Goal: Find specific page/section: Find specific page/section

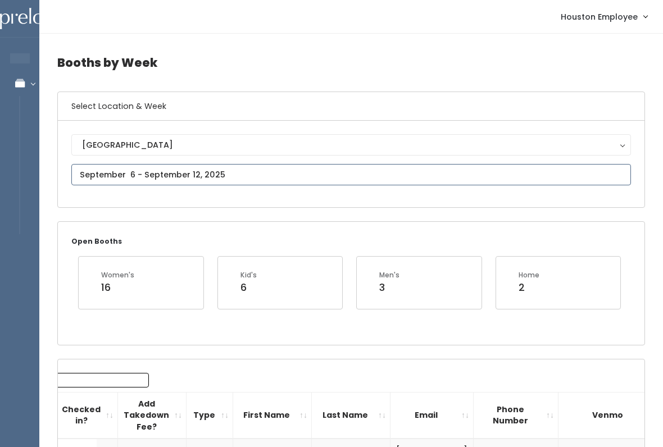
click at [249, 180] on input "text" at bounding box center [351, 174] width 560 height 21
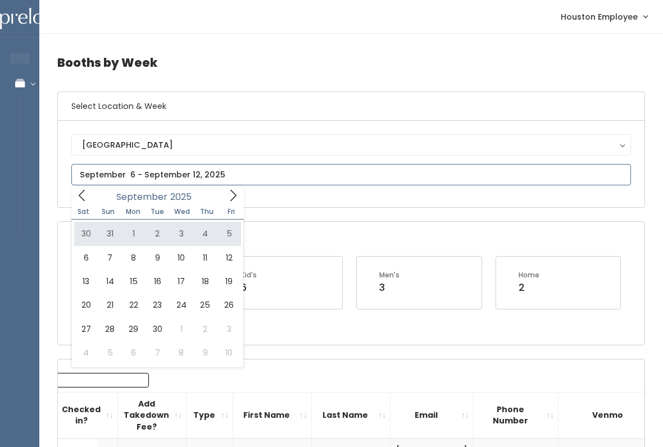
type input "[DATE] to [DATE]"
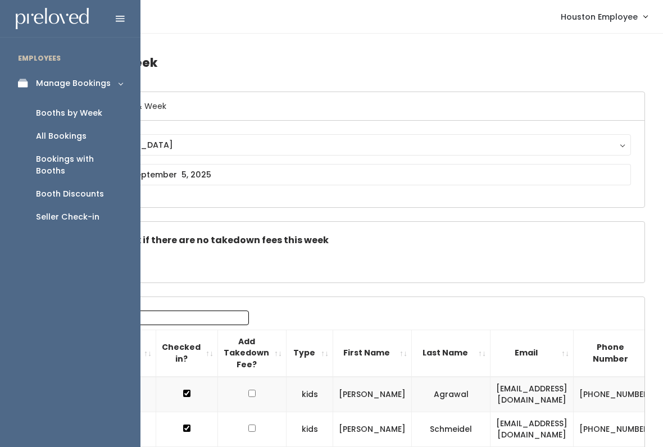
click at [74, 188] on div "Booth Discounts" at bounding box center [70, 194] width 68 height 12
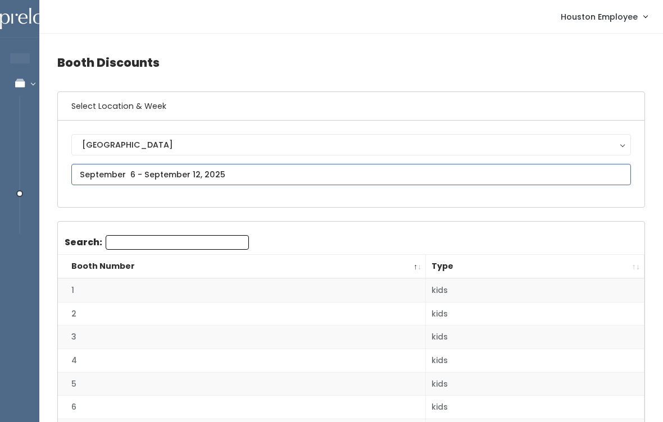
click at [130, 175] on input "text" at bounding box center [351, 174] width 560 height 21
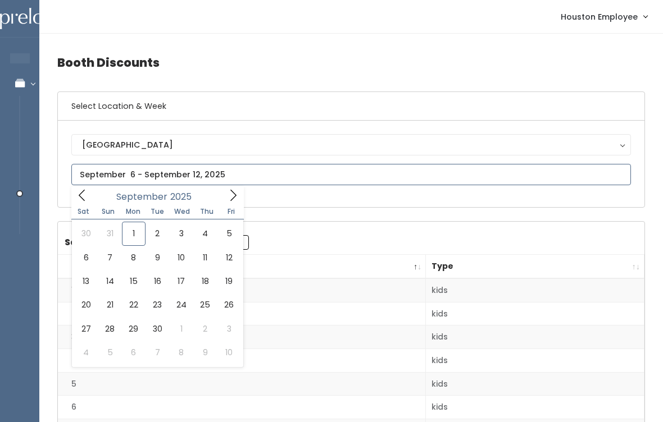
type input "[DATE] to [DATE]"
